Goal: Book appointment/travel/reservation

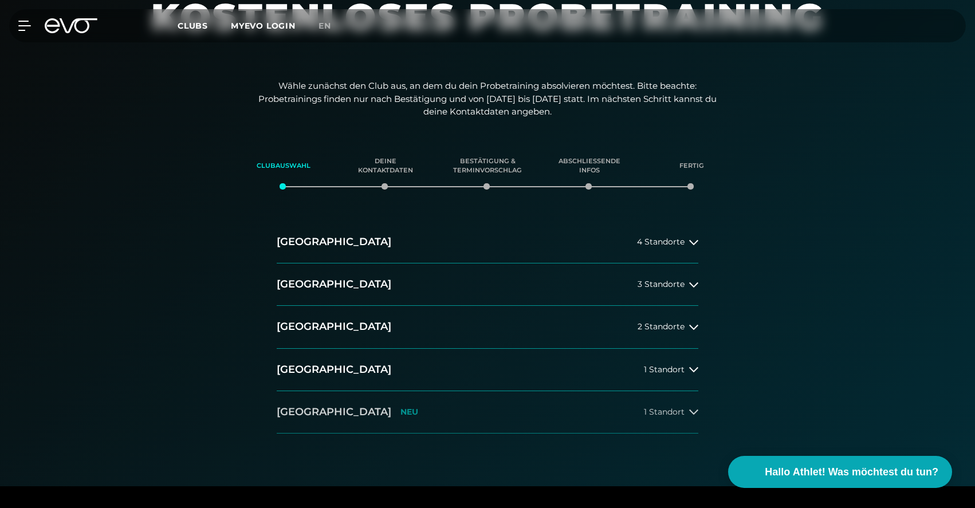
drag, startPoint x: 492, startPoint y: 416, endPoint x: 483, endPoint y: 426, distance: 13.4
click at [492, 417] on button "[GEOGRAPHIC_DATA] NEU 1 Standort" at bounding box center [488, 412] width 422 height 42
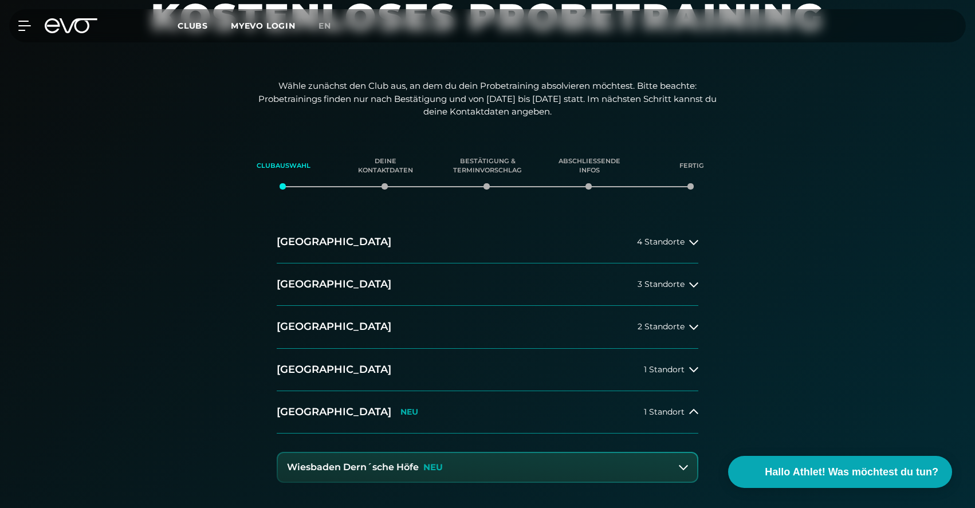
click at [449, 464] on button "Wiesbaden Dern´sche Höfe NEU" at bounding box center [487, 467] width 419 height 29
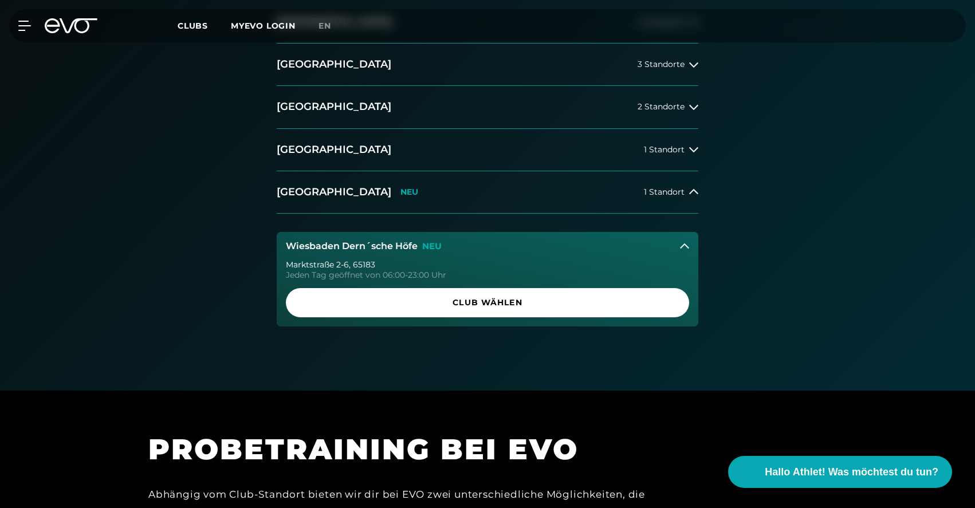
scroll to position [344, 0]
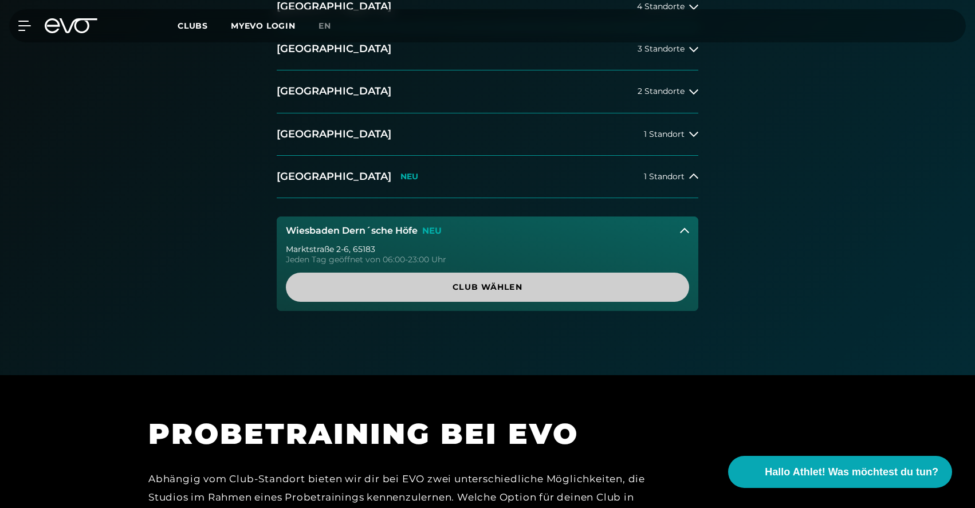
click at [524, 289] on span "Club wählen" at bounding box center [487, 287] width 348 height 12
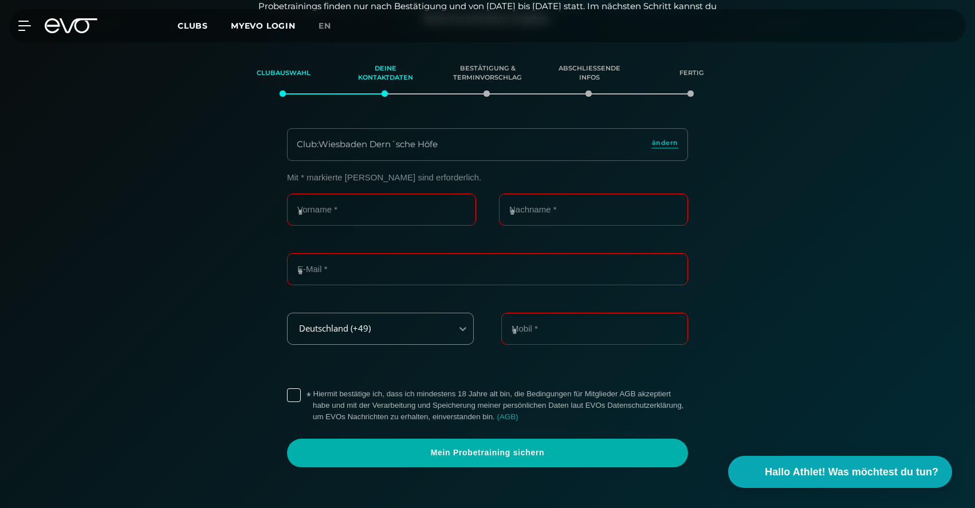
scroll to position [196, 0]
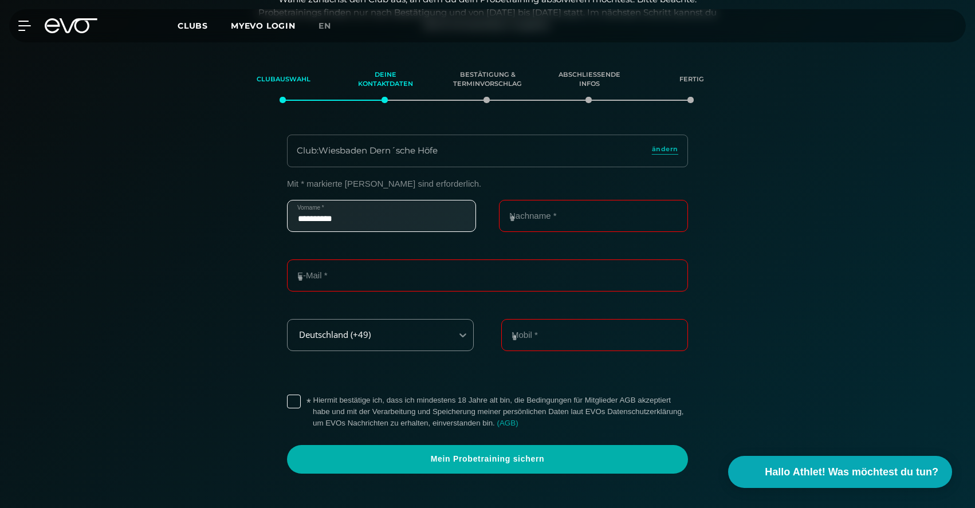
type input "**********"
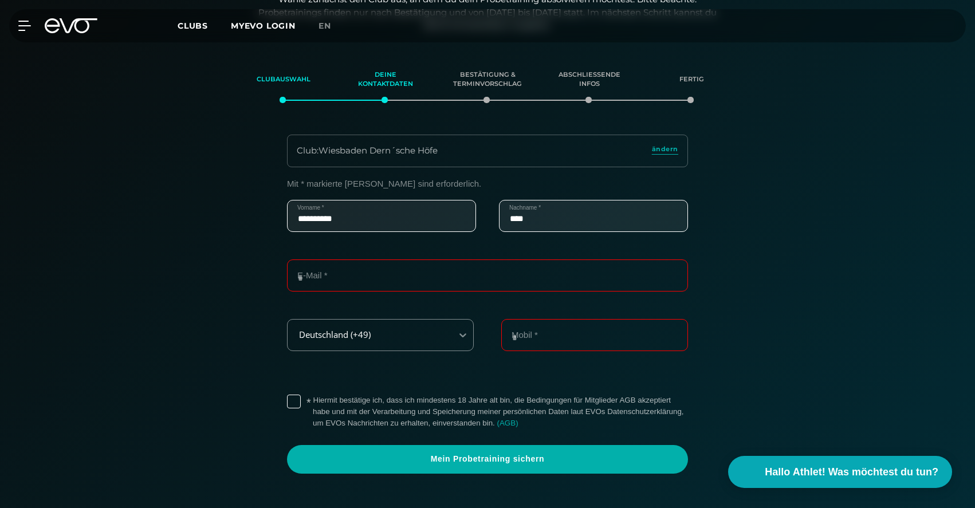
type input "****"
type input "*"
type input "**********"
drag, startPoint x: 297, startPoint y: 400, endPoint x: 332, endPoint y: 427, distance: 44.6
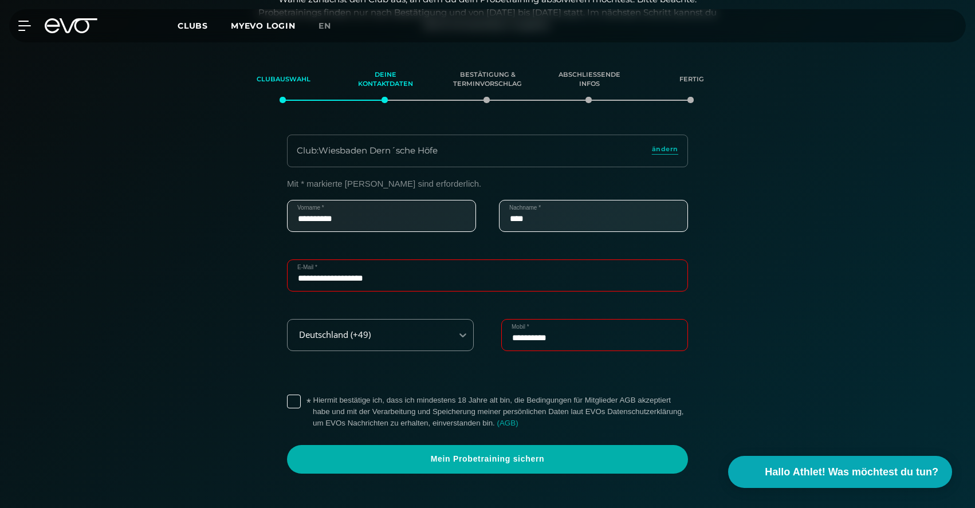
click at [313, 401] on label "* Hiermit bestätige ich, dass ich mindestens 18 Jahre alt bin, die Bedingungen …" at bounding box center [500, 412] width 375 height 34
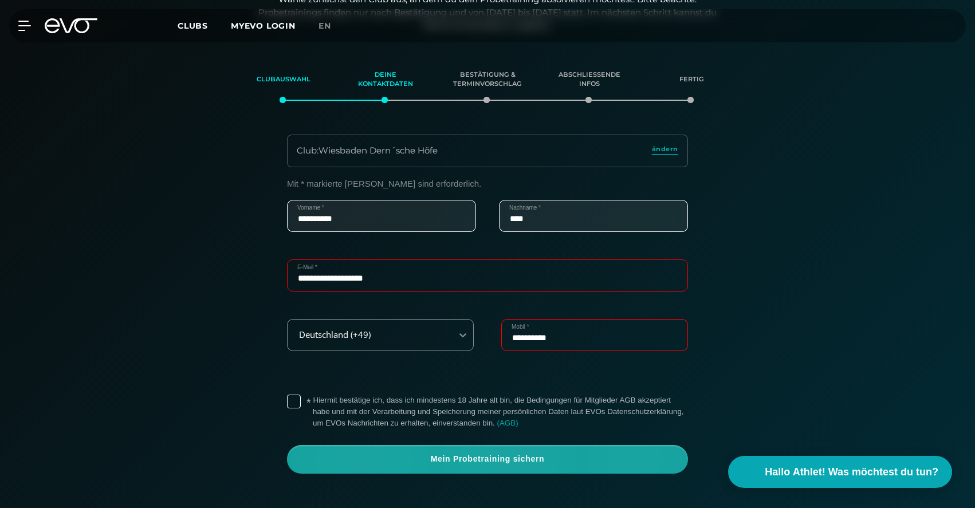
click at [398, 463] on span "Mein Probetraining sichern" at bounding box center [487, 459] width 401 height 29
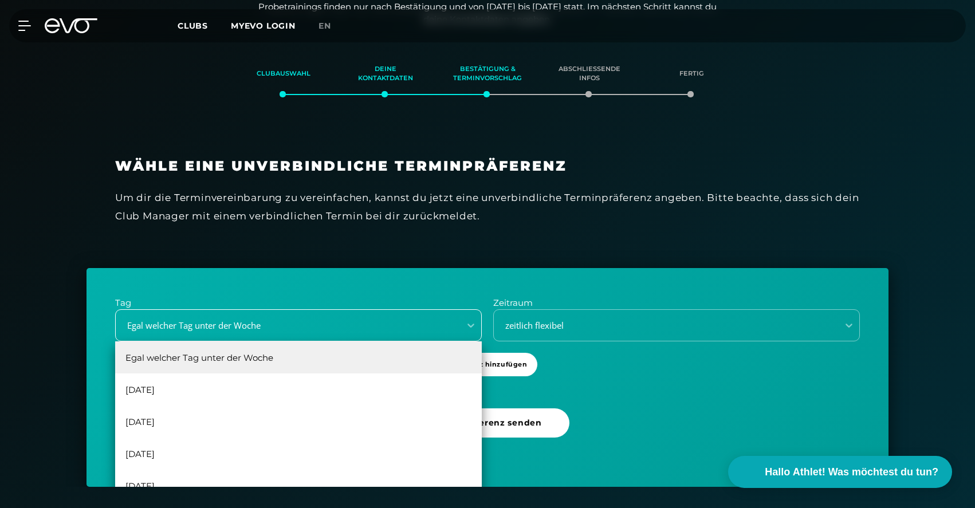
click at [410, 323] on div "Egal welcher Tag unter der Woche" at bounding box center [288, 325] width 344 height 15
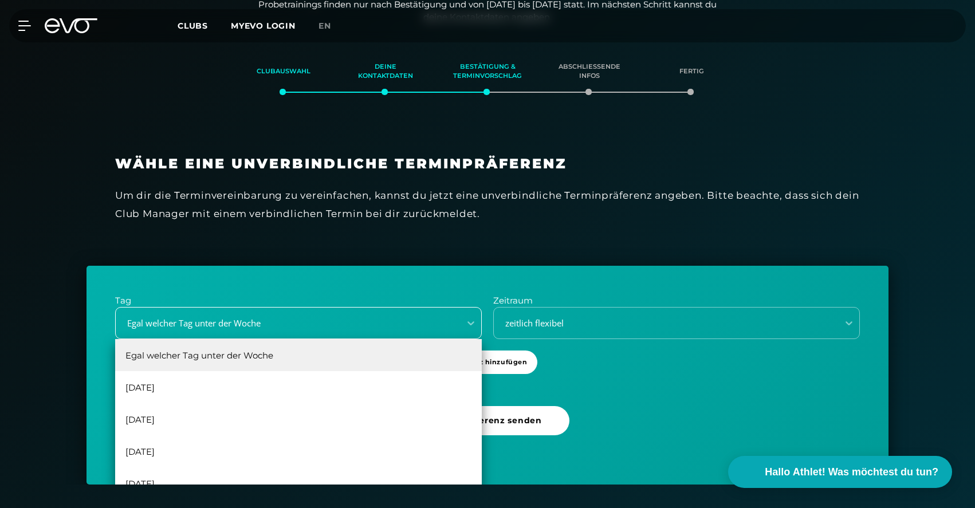
scroll to position [205, 0]
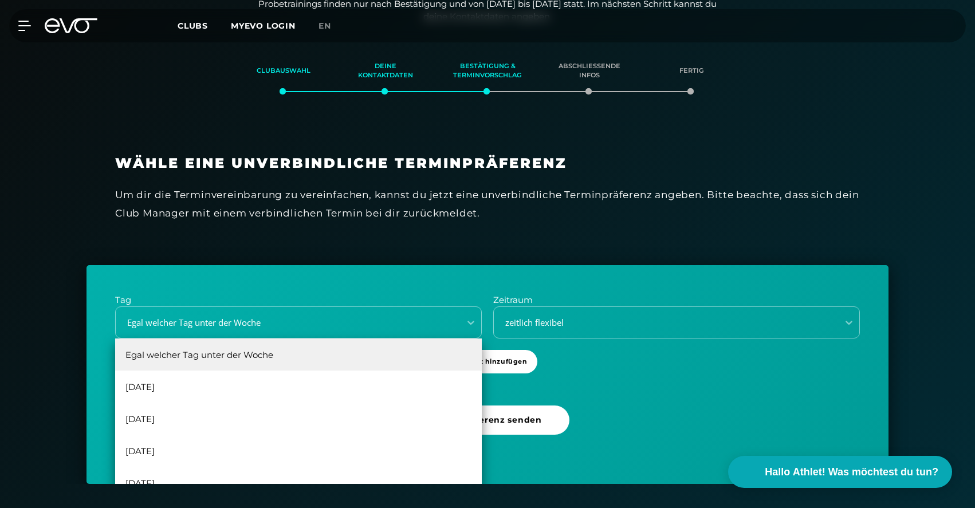
click at [231, 375] on div "[DATE]" at bounding box center [298, 387] width 367 height 32
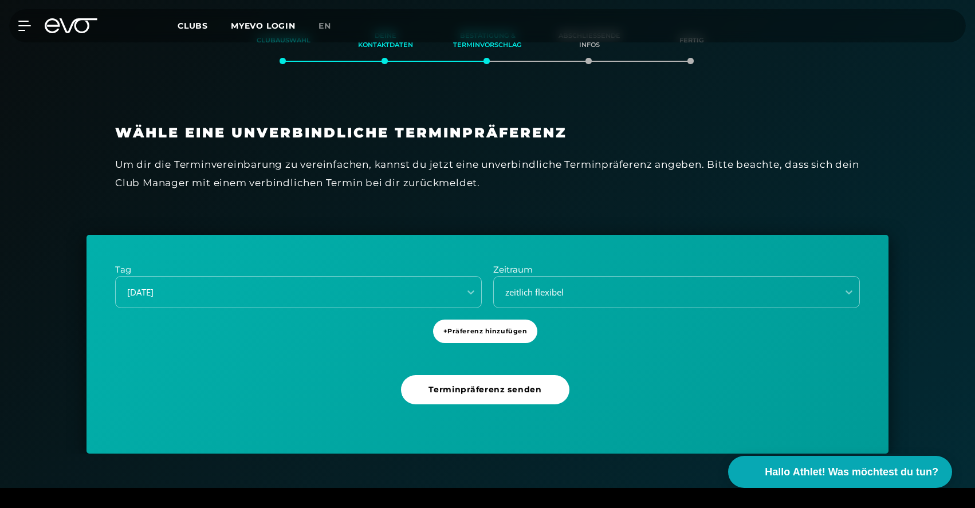
scroll to position [258, 0]
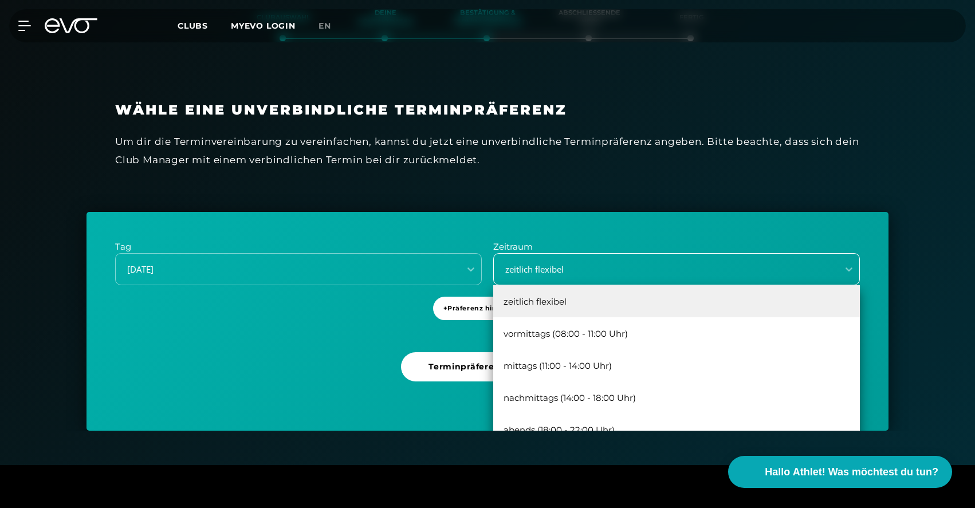
click at [582, 272] on div "zeitlich flexibel" at bounding box center [662, 269] width 335 height 13
click at [363, 322] on div "Tag [DATE] Zeitraum vormittags (08:00 - 11:00 Uhr), 2 of 5. 5 results available…" at bounding box center [488, 321] width 802 height 219
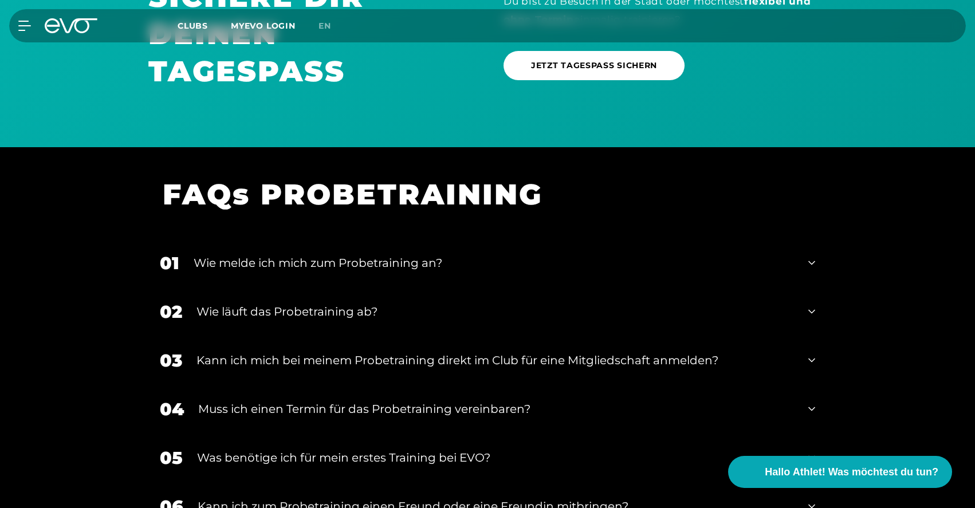
scroll to position [1255, 0]
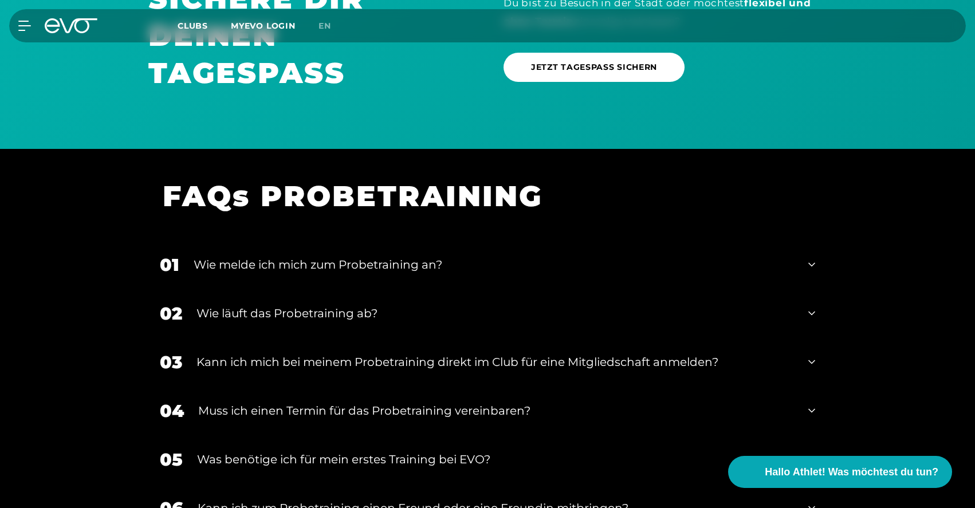
click at [470, 410] on div "Muss ich einen Termin für das Probetraining vereinbaren?" at bounding box center [496, 410] width 596 height 17
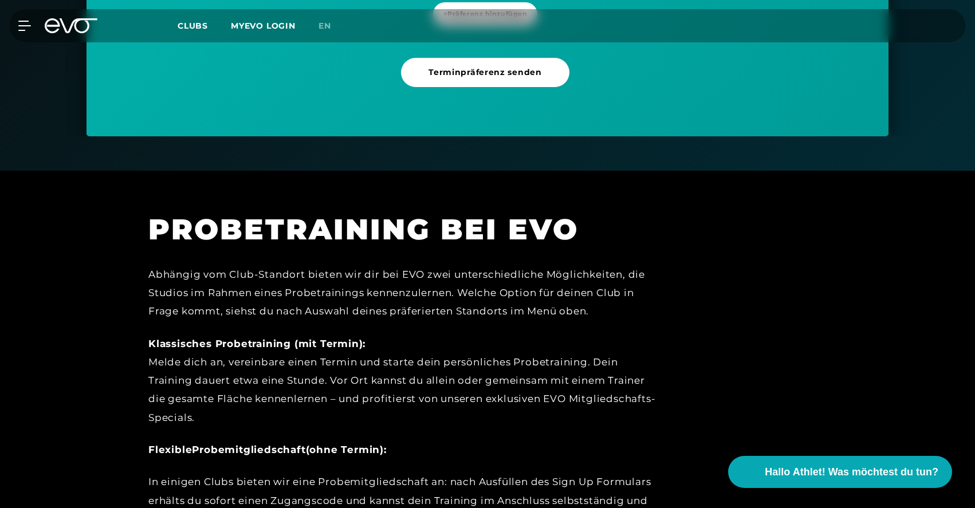
scroll to position [545, 0]
